Goal: Use online tool/utility: Utilize a website feature to perform a specific function

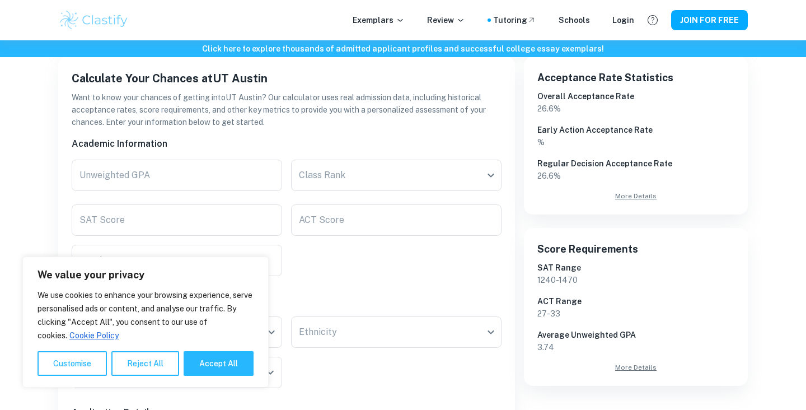
scroll to position [193, 0]
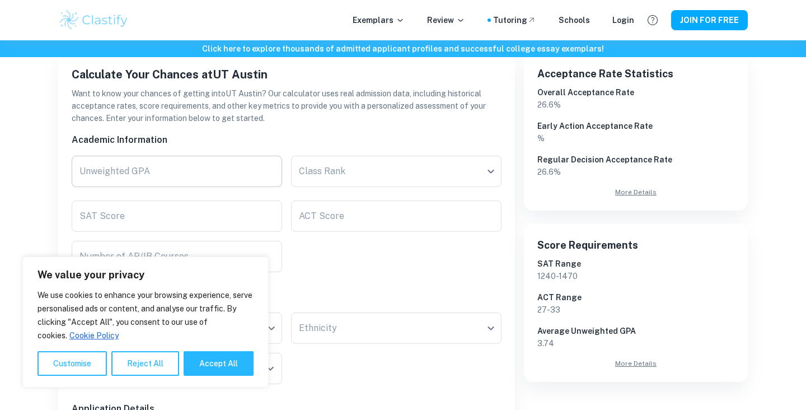
click at [151, 167] on input "Unweighted GPA" at bounding box center [177, 171] width 211 height 31
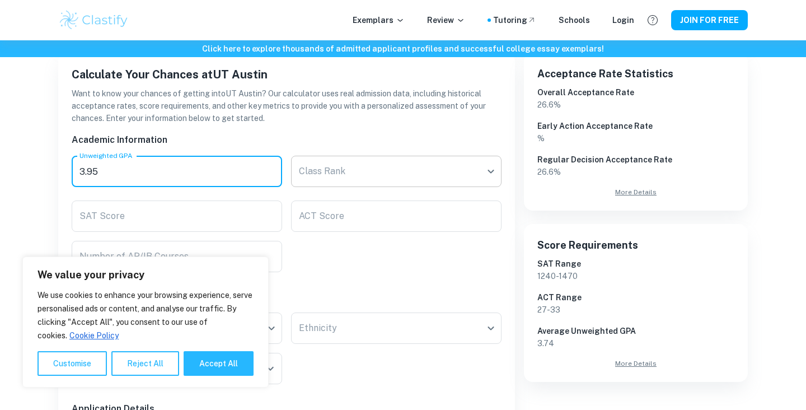
type input "3.95"
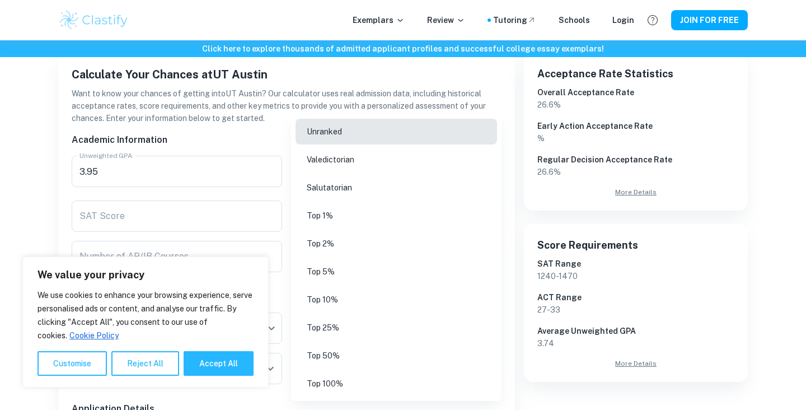
click at [344, 160] on body "We value your privacy We use cookies to enhance your browsing experience, serve…" at bounding box center [403, 53] width 806 height 410
click at [335, 293] on li "Top 10%" at bounding box center [397, 300] width 202 height 26
type input "Top 10%"
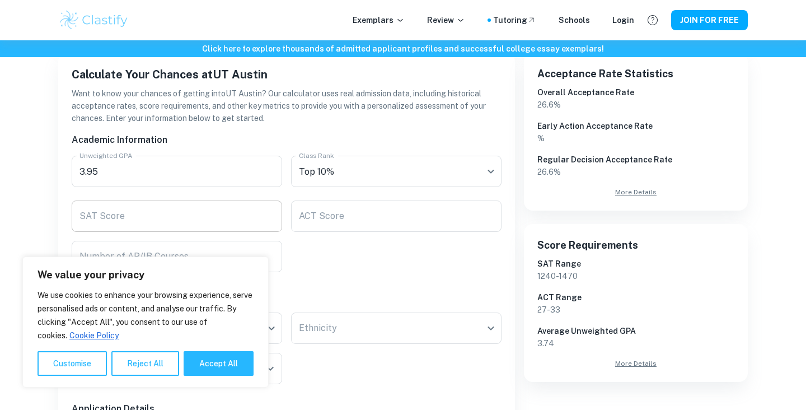
click at [202, 216] on input "SAT Score" at bounding box center [177, 215] width 211 height 31
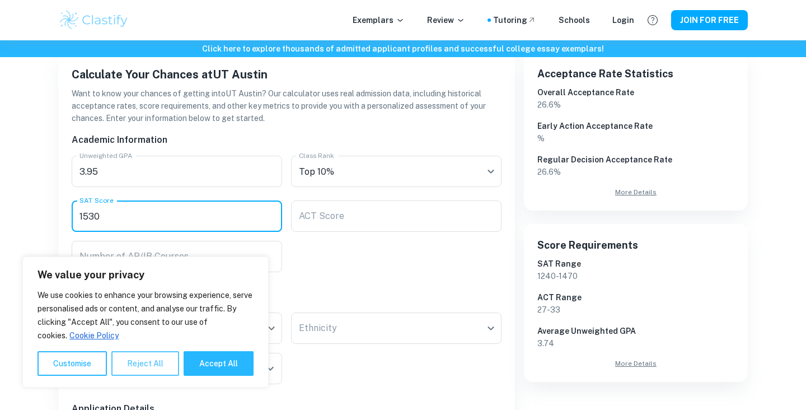
type input "1530"
click at [127, 375] on button "Reject All" at bounding box center [145, 363] width 68 height 25
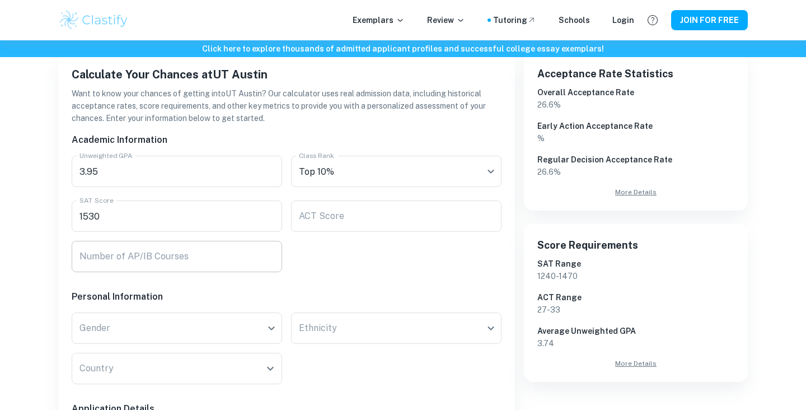
click at [221, 261] on input "Number of AP/IB Courses" at bounding box center [177, 256] width 211 height 31
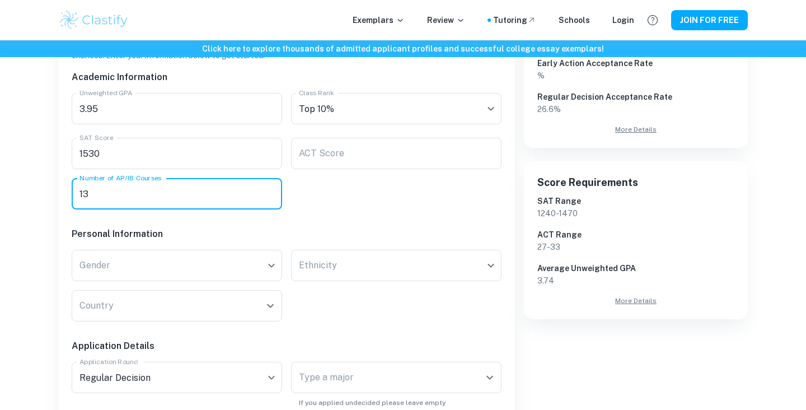
scroll to position [279, 0]
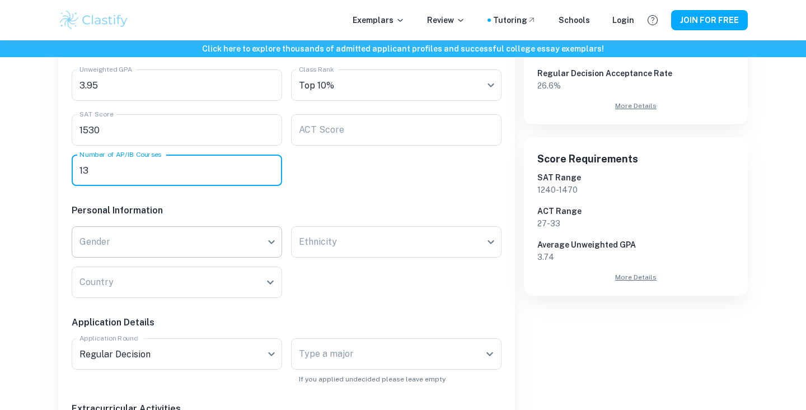
type input "13"
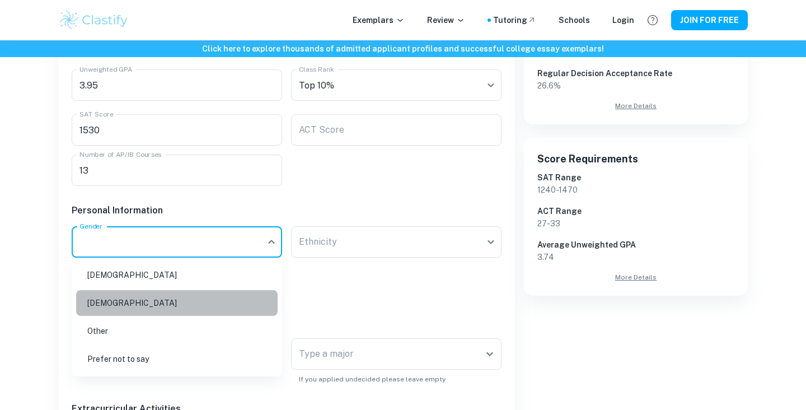
click at [176, 306] on li "[DEMOGRAPHIC_DATA]" at bounding box center [177, 303] width 202 height 26
type input "[DEMOGRAPHIC_DATA]"
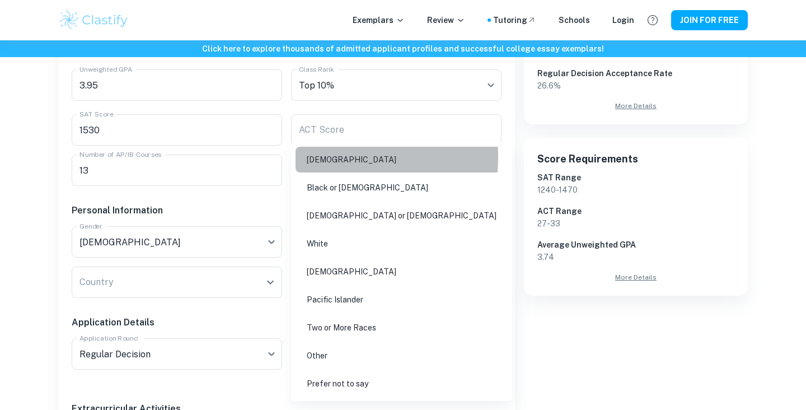
click at [325, 157] on li "[DEMOGRAPHIC_DATA]" at bounding box center [402, 160] width 212 height 26
type input "[DEMOGRAPHIC_DATA]"
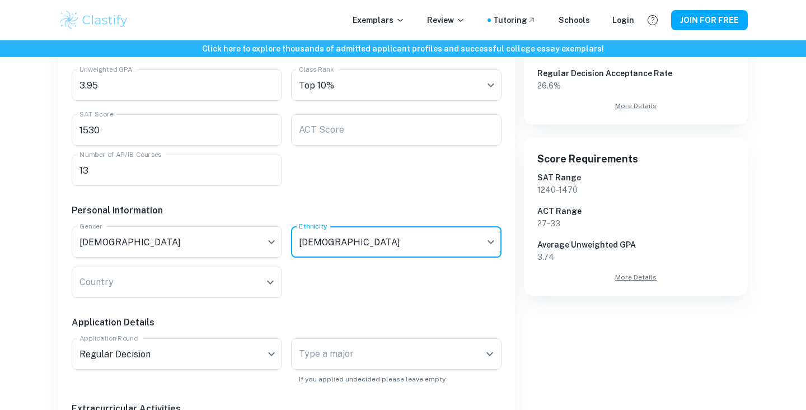
click at [214, 306] on div "Application Details" at bounding box center [282, 313] width 439 height 31
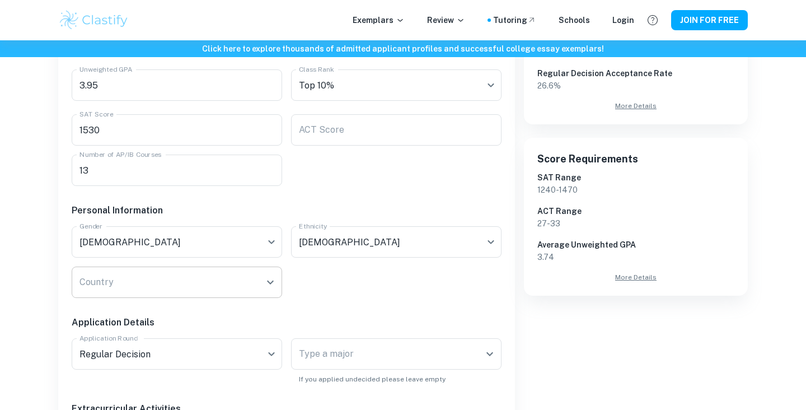
click at [214, 295] on div "Country" at bounding box center [177, 282] width 211 height 31
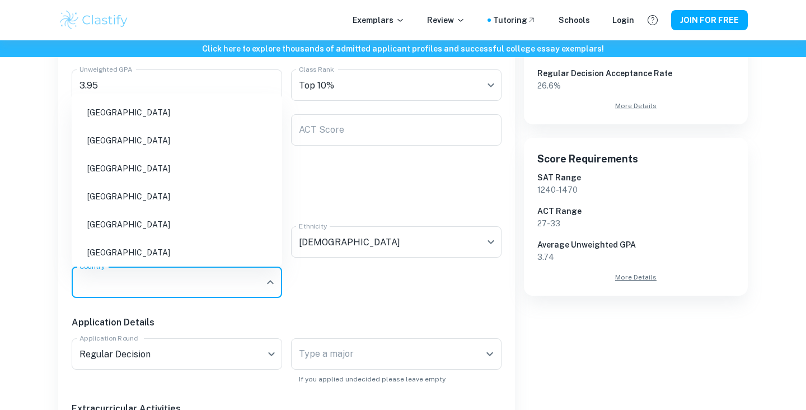
scroll to position [5150, 0]
click at [140, 172] on li "[GEOGRAPHIC_DATA]" at bounding box center [177, 168] width 202 height 26
type input "[GEOGRAPHIC_DATA]"
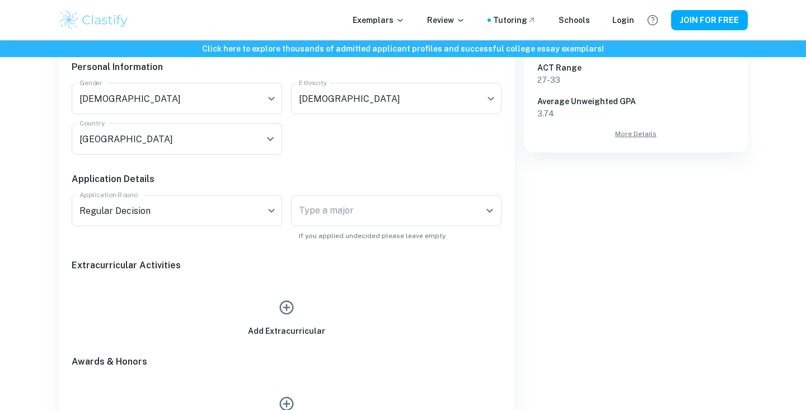
scroll to position [426, 0]
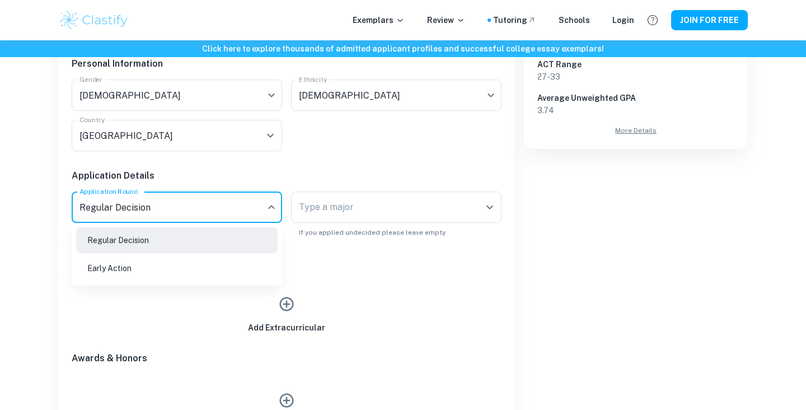
click at [168, 263] on li "Early Action" at bounding box center [177, 268] width 202 height 26
type input "EA"
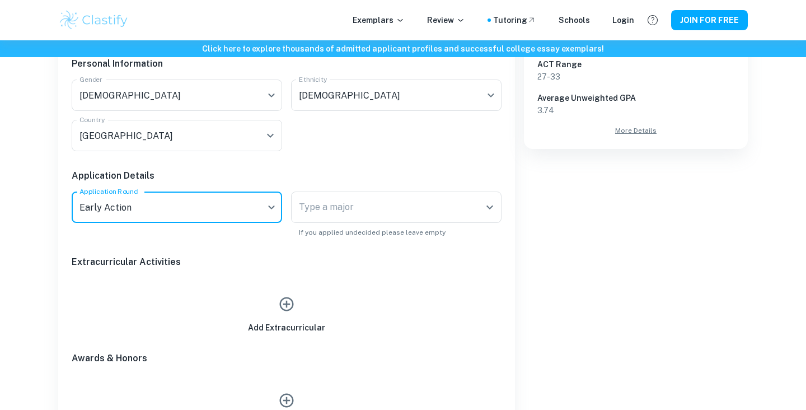
click at [319, 212] on div "Type a major Type a major" at bounding box center [396, 207] width 211 height 31
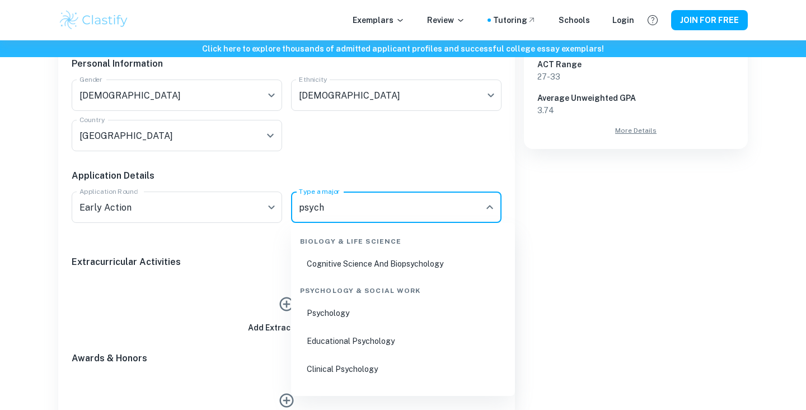
click at [358, 312] on li "Psychology" at bounding box center [403, 313] width 215 height 26
type input "Psychology"
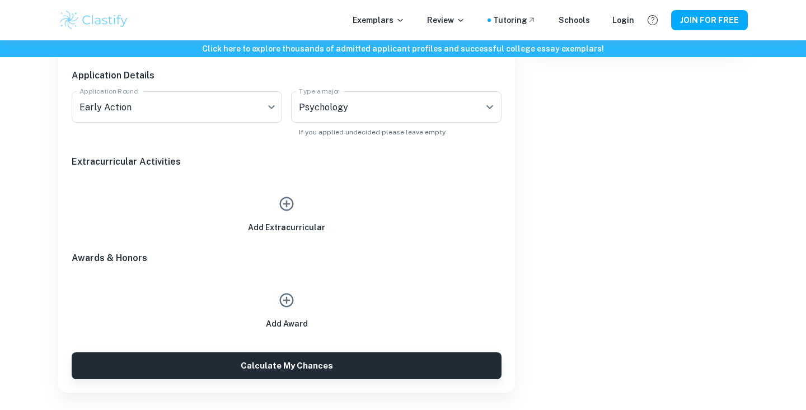
scroll to position [526, 0]
click at [287, 204] on icon "button" at bounding box center [287, 204] width 14 height 14
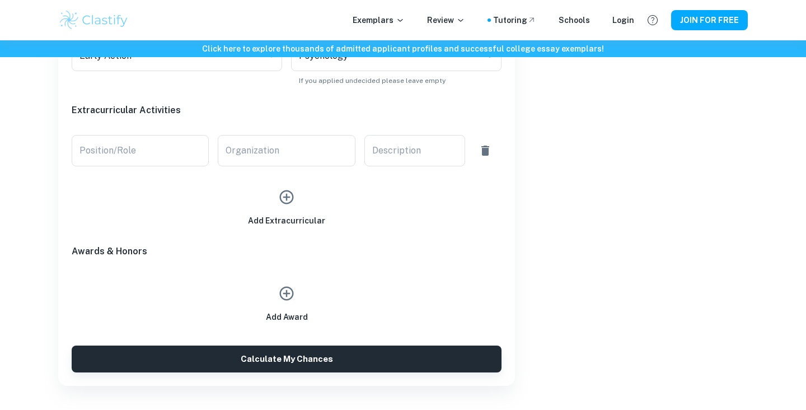
scroll to position [589, 0]
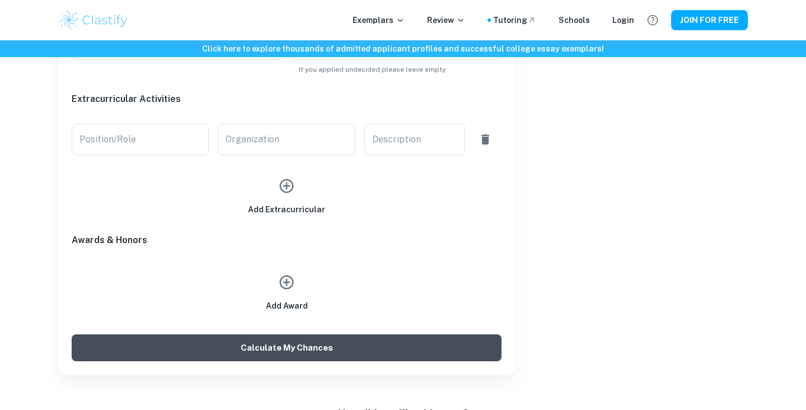
click at [276, 342] on button "Calculate My Chances" at bounding box center [287, 347] width 430 height 27
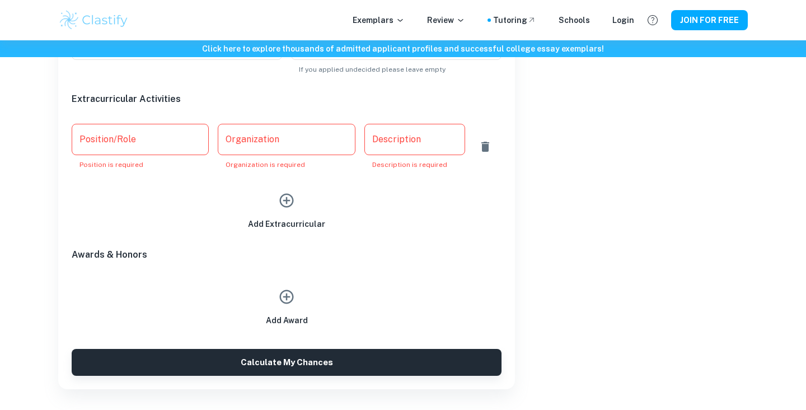
click at [157, 140] on input "Position/Role" at bounding box center [140, 139] width 137 height 31
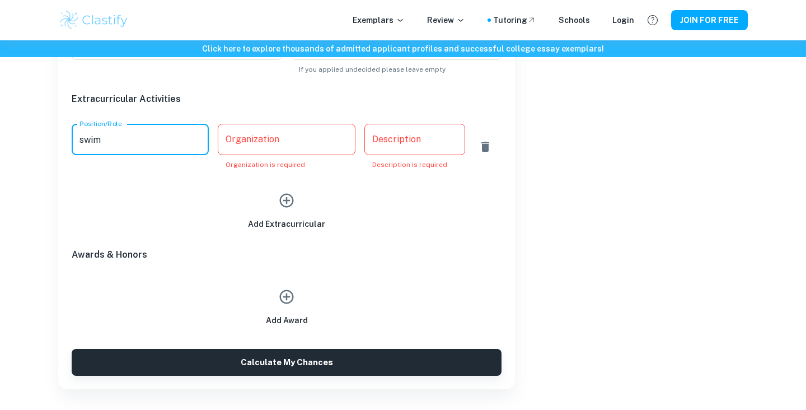
type input "swim"
click at [238, 149] on input "Organization" at bounding box center [286, 139] width 137 height 31
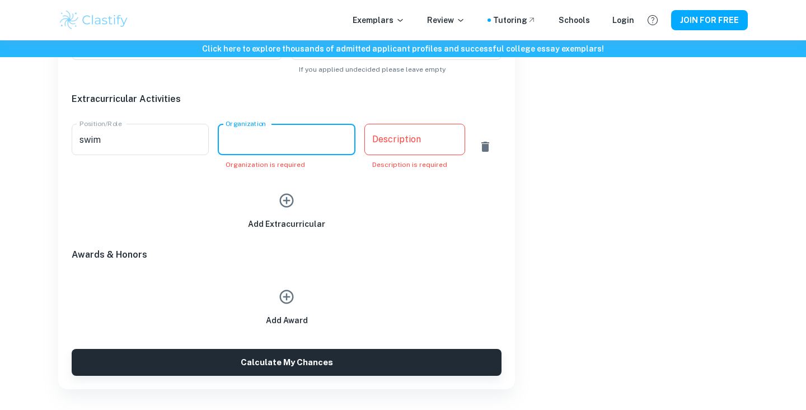
type input "d"
type input "swim"
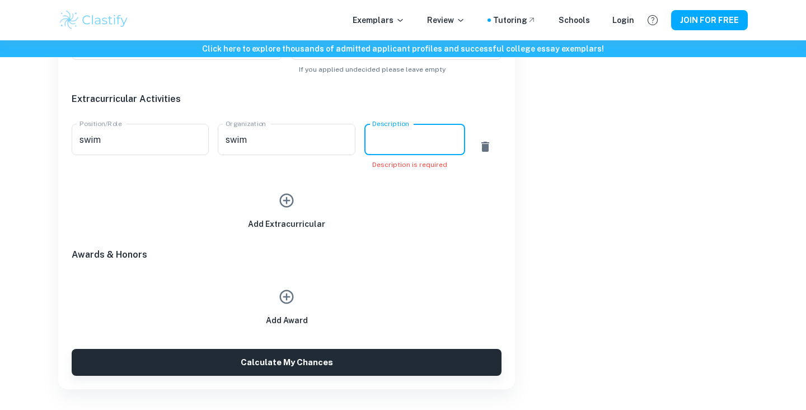
click at [385, 142] on textarea "Description" at bounding box center [414, 139] width 85 height 13
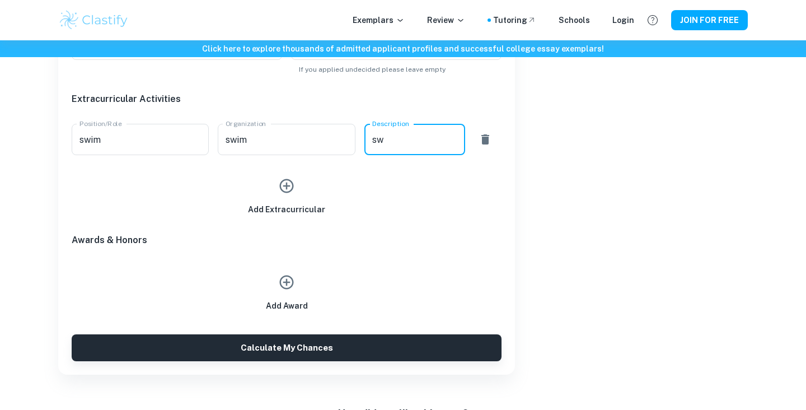
type textarea "s"
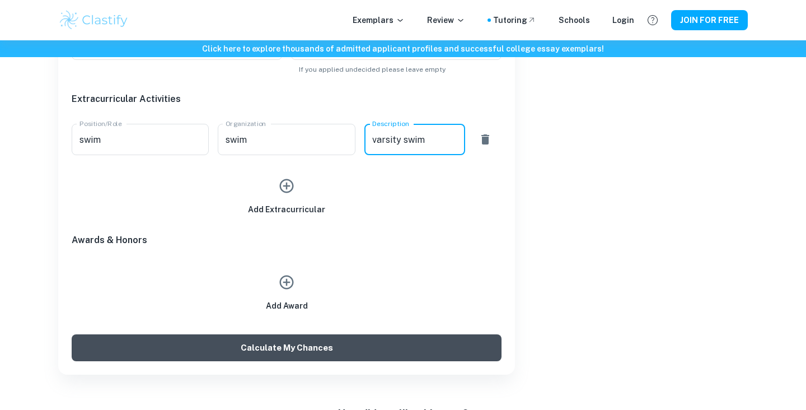
type textarea "varsity swim"
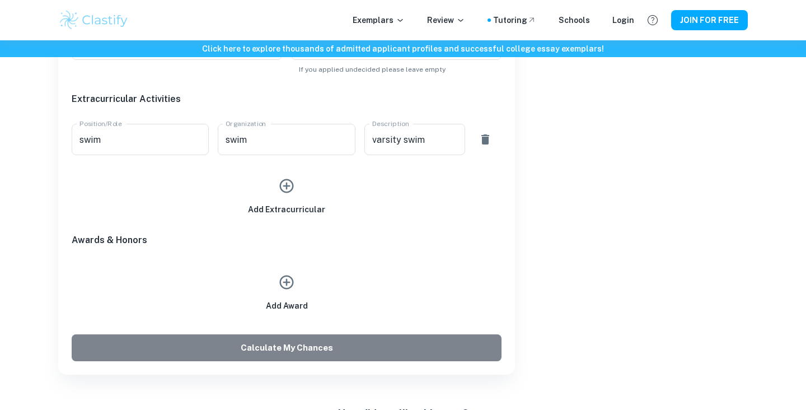
click at [337, 348] on button "Calculate My Chances" at bounding box center [287, 347] width 430 height 27
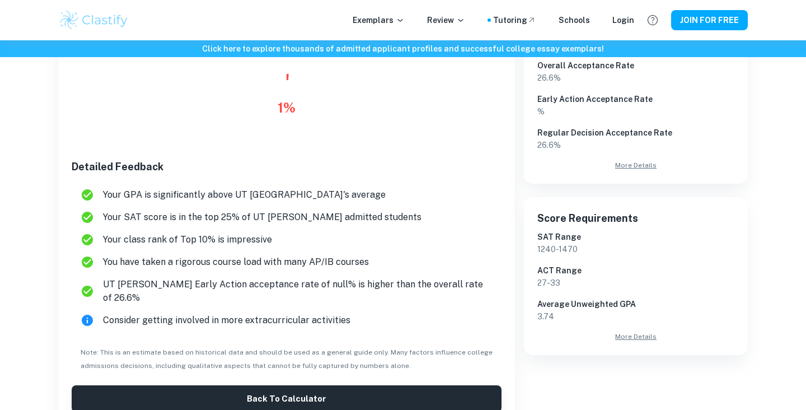
scroll to position [222, 0]
